Goal: Information Seeking & Learning: Learn about a topic

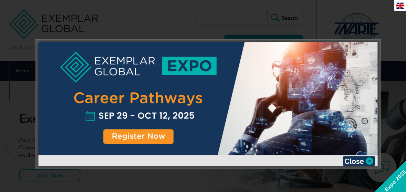
click at [217, 104] on div at bounding box center [207, 98] width 339 height 113
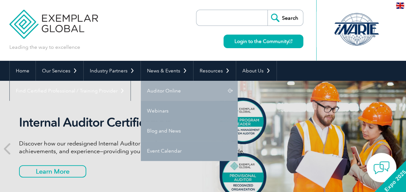
click at [176, 89] on link "Auditor Online" at bounding box center [189, 91] width 97 height 20
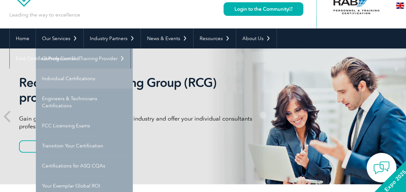
scroll to position [65, 0]
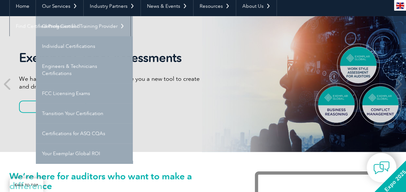
click at [75, 27] on link "Getting Certified" at bounding box center [84, 26] width 97 height 20
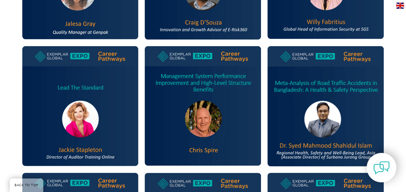
scroll to position [646, 0]
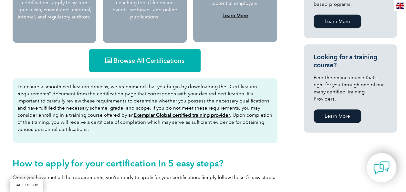
scroll to position [404, 0]
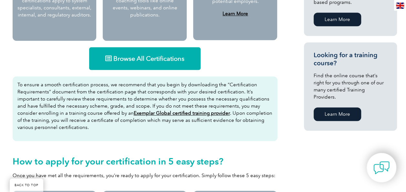
click at [160, 69] on link "Browse All Certifications" at bounding box center [145, 58] width 112 height 23
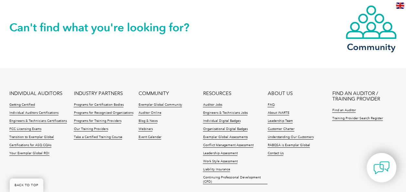
scroll to position [922, 0]
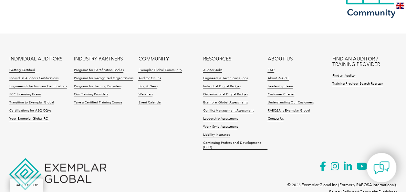
click at [347, 74] on link "Find an Auditor" at bounding box center [344, 76] width 24 height 5
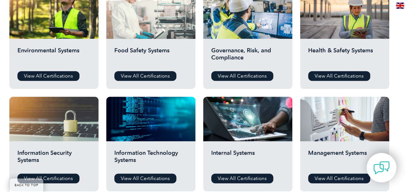
scroll to position [291, 0]
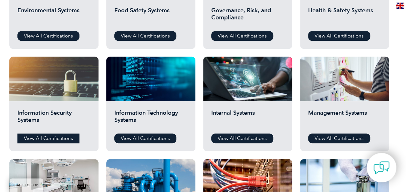
click at [54, 140] on link "View All Certifications" at bounding box center [48, 138] width 62 height 10
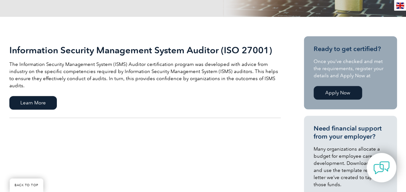
scroll to position [129, 0]
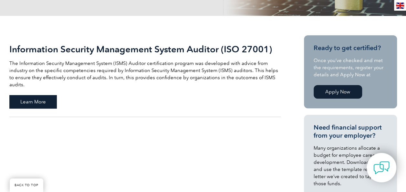
click at [40, 95] on span "Learn More" at bounding box center [33, 102] width 48 height 14
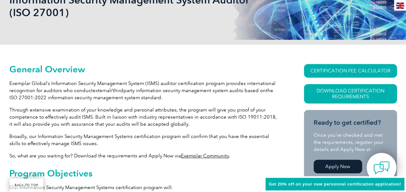
scroll to position [114, 0]
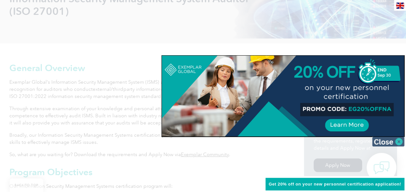
click at [398, 140] on img at bounding box center [388, 142] width 32 height 10
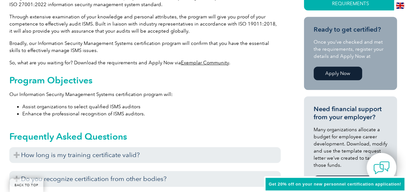
scroll to position [244, 0]
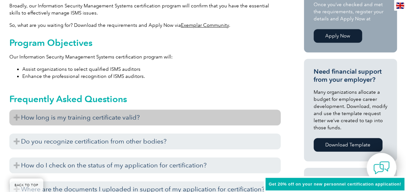
click at [161, 120] on h3 "How long is my training certificate valid?" at bounding box center [145, 118] width 272 height 16
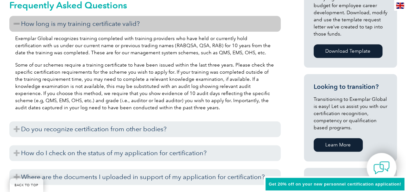
scroll to position [373, 0]
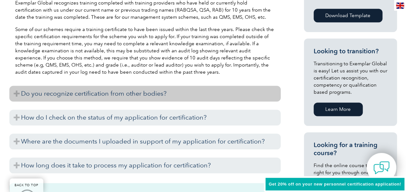
click at [164, 94] on h3 "Do you recognize certification from other bodies?" at bounding box center [145, 94] width 272 height 16
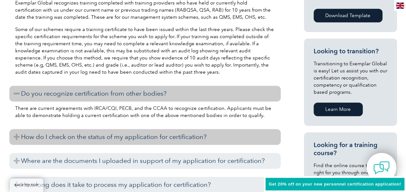
click at [159, 132] on h3 "How do I check on the status of my application for certification?" at bounding box center [145, 137] width 272 height 16
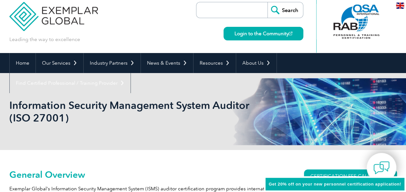
scroll to position [0, 0]
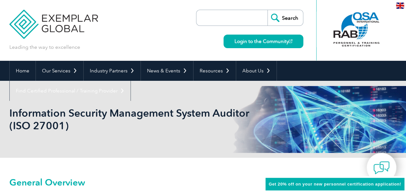
click at [248, 20] on input "search" at bounding box center [234, 18] width 68 height 16
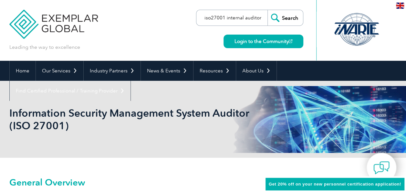
type input "iso27001 internal auditor"
click at [268, 10] on input "Search" at bounding box center [286, 18] width 36 height 16
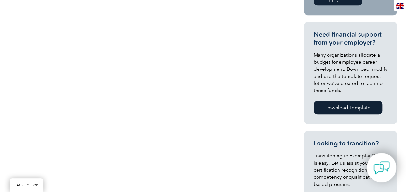
scroll to position [226, 0]
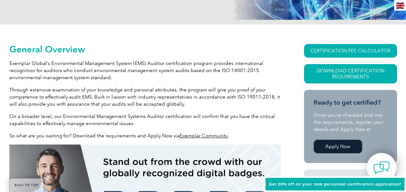
scroll to position [147, 0]
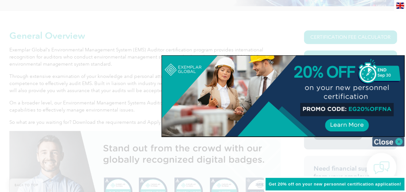
click at [395, 139] on img at bounding box center [388, 142] width 32 height 10
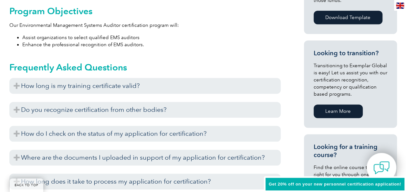
scroll to position [373, 0]
